Goal: Task Accomplishment & Management: Manage account settings

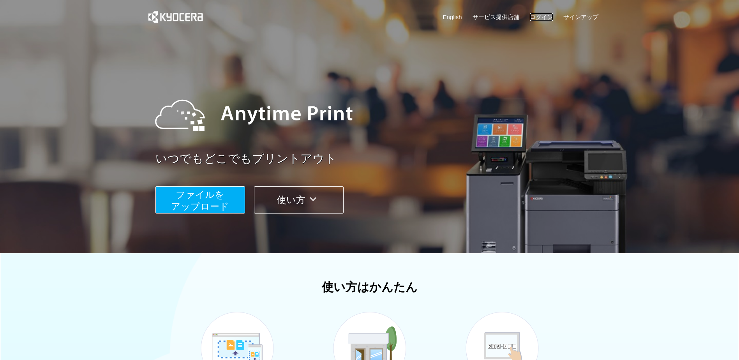
click at [548, 17] on link "ログイン" at bounding box center [541, 17] width 23 height 8
click at [543, 21] on link "ログイン" at bounding box center [541, 17] width 23 height 8
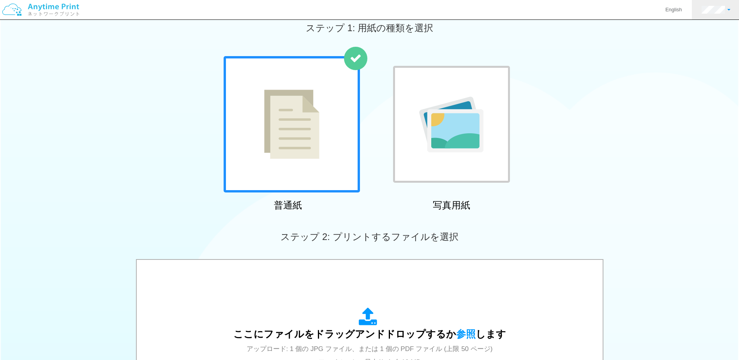
click at [728, 11] on link at bounding box center [716, 9] width 48 height 19
click at [720, 30] on link "アカウント設定" at bounding box center [704, 30] width 62 height 13
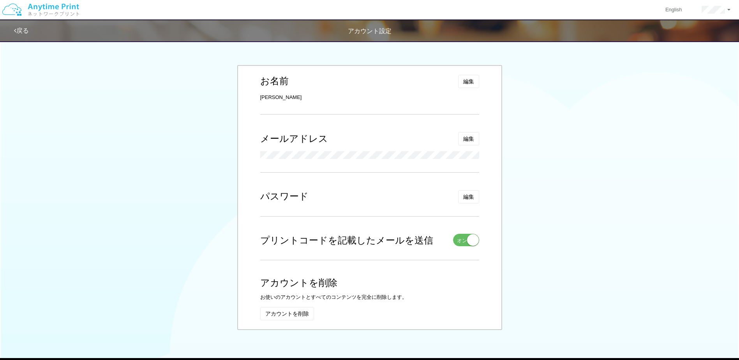
click at [467, 242] on span "オン" at bounding box center [462, 240] width 10 height 7
click at [19, 31] on link "戻る" at bounding box center [21, 30] width 15 height 7
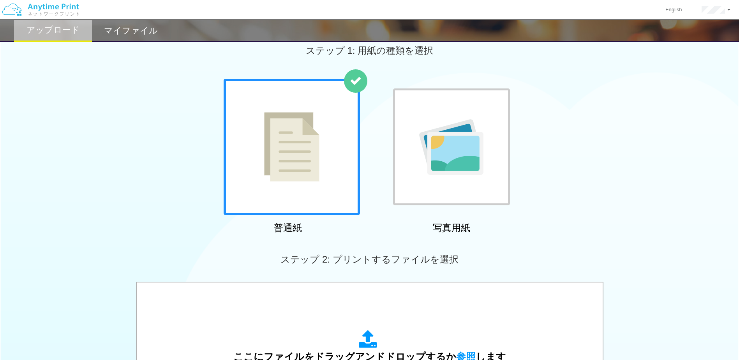
scroll to position [156, 0]
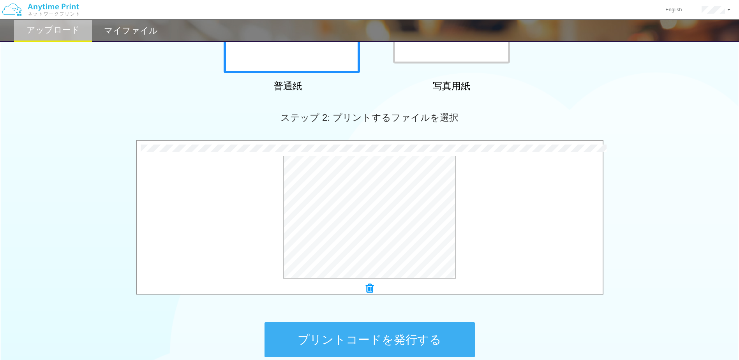
click at [458, 335] on button "プリントコードを発行する" at bounding box center [370, 339] width 210 height 35
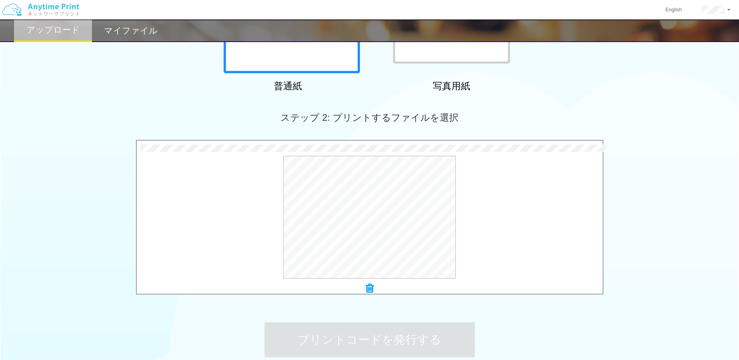
scroll to position [0, 0]
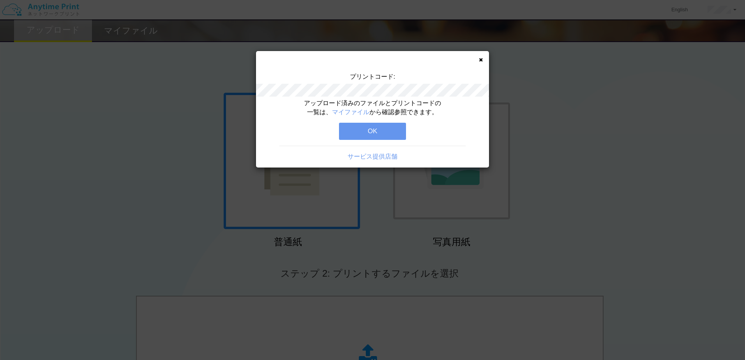
click at [382, 133] on button "OK" at bounding box center [372, 131] width 67 height 17
